Goal: Task Accomplishment & Management: Use online tool/utility

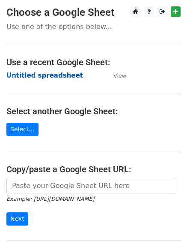
click at [37, 77] on strong "Untitled spreadsheet" at bounding box center [44, 76] width 76 height 8
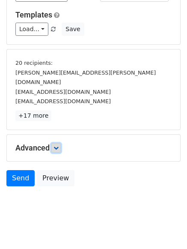
click at [61, 143] on link at bounding box center [55, 147] width 9 height 9
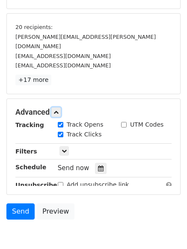
scroll to position [155, 0]
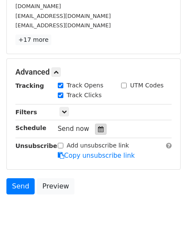
click at [98, 126] on icon at bounding box center [101, 129] width 6 height 6
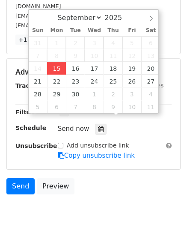
type input "2025-09-15 12:46"
type input "46"
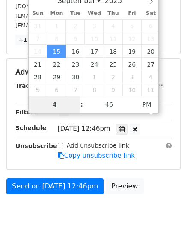
type input "4"
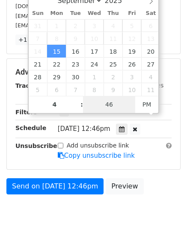
type input "2025-09-15 16:46"
type input "04"
type input "1"
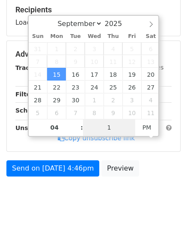
scroll to position [132, 0]
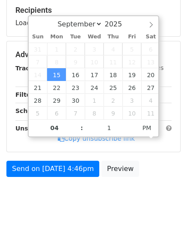
type input "2025-09-15 16:01"
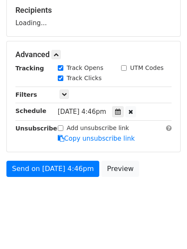
click at [69, 198] on body "New Campaign Daily emails left: 50 Google Sheet: Untitled spreadsheet Variables…" at bounding box center [93, 44] width 187 height 341
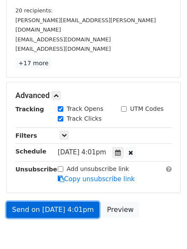
click at [54, 202] on link "Send on Sep 15 at 4:01pm" at bounding box center [52, 210] width 93 height 16
click at [65, 202] on link "Send on Sep 15 at 4:01pm" at bounding box center [52, 210] width 93 height 16
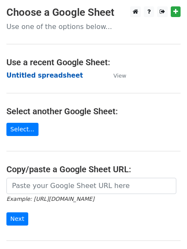
click at [30, 79] on strong "Untitled spreadsheet" at bounding box center [44, 76] width 76 height 8
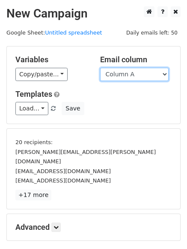
click at [130, 73] on select "Column A Column B Column C Column D Column E Column F" at bounding box center [134, 74] width 68 height 13
select select "Column B"
click at [100, 68] on select "Column A Column B Column C Column D Column E Column F" at bounding box center [134, 74] width 68 height 13
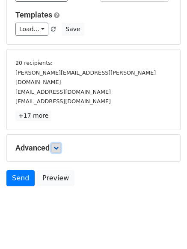
drag, startPoint x: 61, startPoint y: 135, endPoint x: 67, endPoint y: 135, distance: 5.6
click at [61, 143] on link at bounding box center [55, 147] width 9 height 9
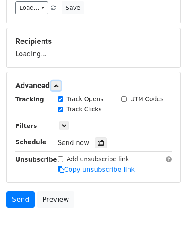
scroll to position [126, 0]
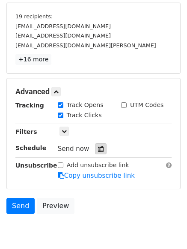
click at [98, 151] on icon at bounding box center [101, 149] width 6 height 6
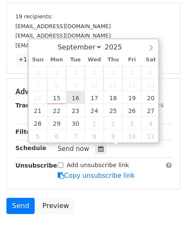
type input "2025-09-16 12:00"
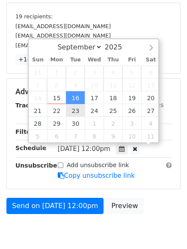
scroll to position [0, 0]
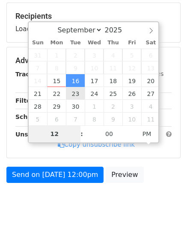
type input "5"
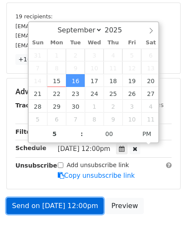
type input "2025-09-16 17:00"
click at [54, 204] on link "Send on Sep 16 at 12:00pm" at bounding box center [54, 206] width 97 height 16
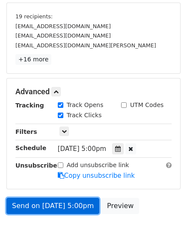
click at [53, 205] on link "Send on Sep 16 at 5:00pm" at bounding box center [52, 206] width 93 height 16
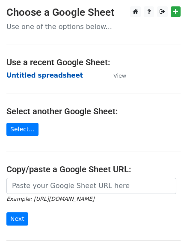
click at [42, 79] on strong "Untitled spreadsheet" at bounding box center [44, 76] width 76 height 8
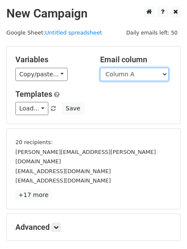
click at [147, 79] on select "Column A Column B Column C Column D Column E Column F" at bounding box center [134, 74] width 68 height 13
select select "Column C"
click at [100, 68] on select "Column A Column B Column C Column D Column E Column F" at bounding box center [134, 74] width 68 height 13
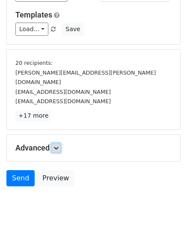
click at [56, 143] on link at bounding box center [55, 147] width 9 height 9
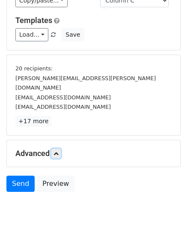
scroll to position [79, 0]
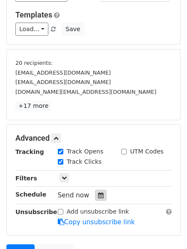
click at [95, 197] on div at bounding box center [101, 195] width 12 height 11
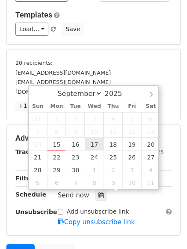
type input "2025-09-17 12:00"
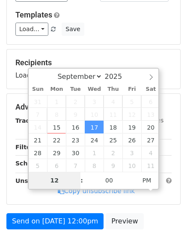
type input "6"
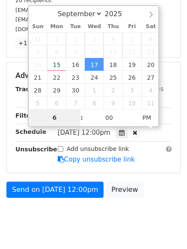
scroll to position [163, 0]
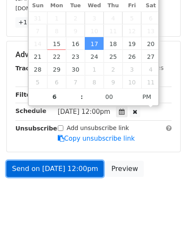
type input "2025-09-17 18:00"
click at [47, 167] on link "Send on Sep 17 at 12:00pm" at bounding box center [54, 169] width 97 height 16
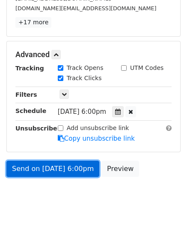
click at [52, 171] on link "Send on Sep 17 at 6:00pm" at bounding box center [52, 169] width 93 height 16
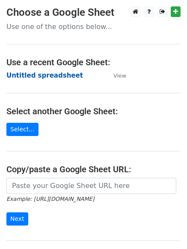
click at [35, 77] on strong "Untitled spreadsheet" at bounding box center [44, 76] width 76 height 8
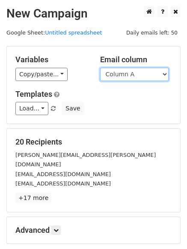
click at [135, 76] on select "Column A Column B Column C Column D Column E Column F" at bounding box center [134, 74] width 68 height 13
select select "Column D"
click at [100, 68] on select "Column A Column B Column C Column D Column E Column F" at bounding box center [134, 74] width 68 height 13
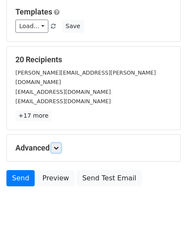
click at [61, 143] on link at bounding box center [55, 147] width 9 height 9
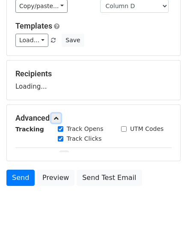
scroll to position [82, 0]
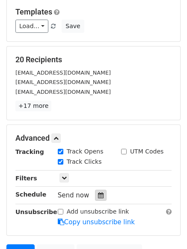
click at [98, 199] on icon at bounding box center [101, 196] width 6 height 6
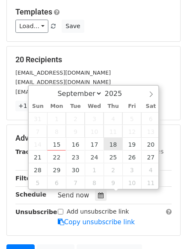
type input "[DATE] 12:00"
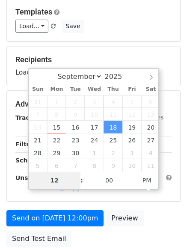
type input "7"
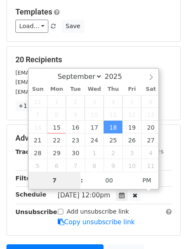
scroll to position [187, 0]
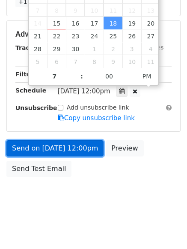
type input "[DATE] 19:00"
click at [47, 143] on link "Send on [DATE] 12:00pm" at bounding box center [54, 149] width 97 height 16
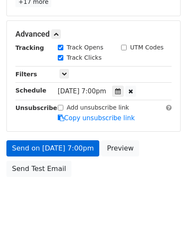
scroll to position [152, 0]
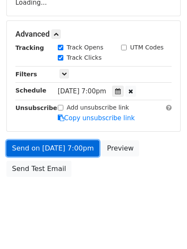
click at [56, 148] on form "Variables Copy/paste... {{Column A}} {{Column B}} {{Column C}} {{Column D}} {{C…" at bounding box center [93, 38] width 174 height 288
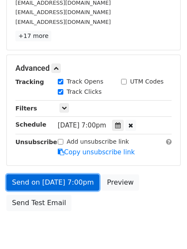
click at [44, 179] on link "Send on [DATE] 7:00pm" at bounding box center [52, 183] width 93 height 16
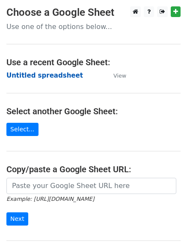
click at [31, 74] on strong "Untitled spreadsheet" at bounding box center [44, 76] width 76 height 8
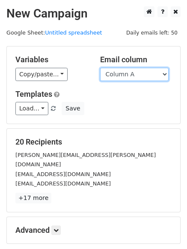
drag, startPoint x: 0, startPoint y: 0, endPoint x: 129, endPoint y: 77, distance: 150.4
click at [129, 77] on select "Column A Column B Column C Column D Column E Column F" at bounding box center [134, 74] width 68 height 13
select select "Column E"
click at [100, 68] on select "Column A Column B Column C Column D Column E Column F" at bounding box center [134, 74] width 68 height 13
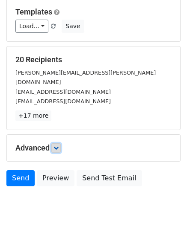
click at [58, 143] on link at bounding box center [55, 147] width 9 height 9
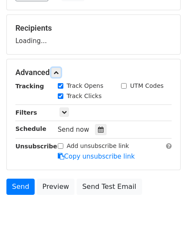
scroll to position [132, 0]
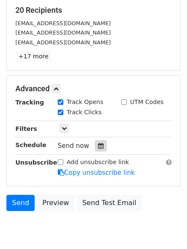
click at [97, 150] on div at bounding box center [101, 146] width 12 height 11
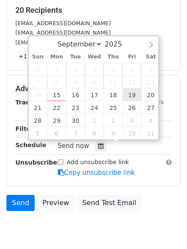
type input "[DATE] 12:00"
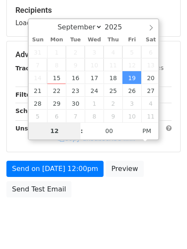
type input "8"
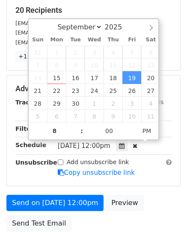
type input "[DATE] 20:00"
click at [99, 223] on div "Send on [DATE] 12:00pm Preview Send Test Email" at bounding box center [93, 215] width 187 height 41
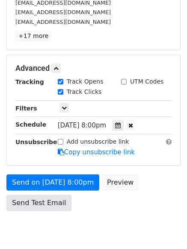
scroll to position [187, 0]
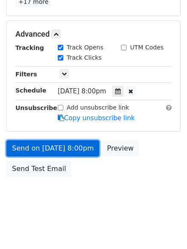
click at [50, 150] on link "Send on [DATE] 8:00pm" at bounding box center [52, 149] width 93 height 16
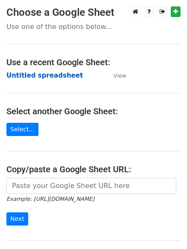
click at [39, 72] on strong "Untitled spreadsheet" at bounding box center [44, 76] width 76 height 8
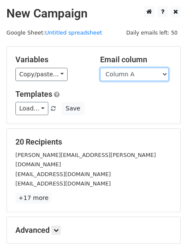
click at [128, 74] on select "Column A Column B Column C Column D Column E Column F" at bounding box center [134, 74] width 68 height 13
select select "Column F"
click at [100, 68] on select "Column A Column B Column C Column D Column E Column F" at bounding box center [134, 74] width 68 height 13
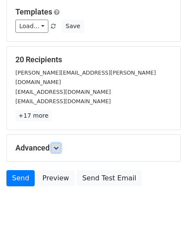
click at [58, 146] on icon at bounding box center [55, 148] width 5 height 5
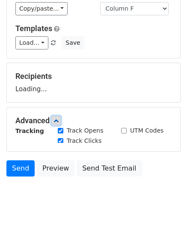
scroll to position [82, 0]
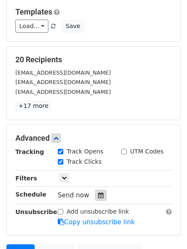
click at [98, 197] on icon at bounding box center [101, 196] width 6 height 6
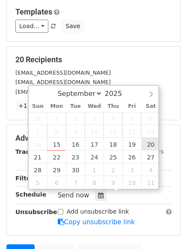
type input "[DATE] 12:00"
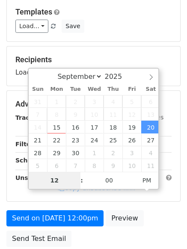
type input "9"
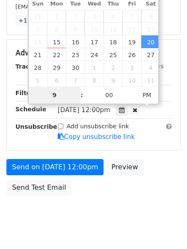
scroll to position [187, 0]
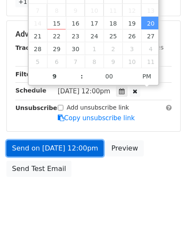
type input "[DATE] 21:00"
click at [70, 145] on link "Send on [DATE] 12:00pm" at bounding box center [54, 149] width 97 height 16
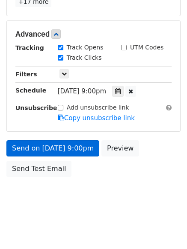
scroll to position [152, 0]
